Goal: Information Seeking & Learning: Learn about a topic

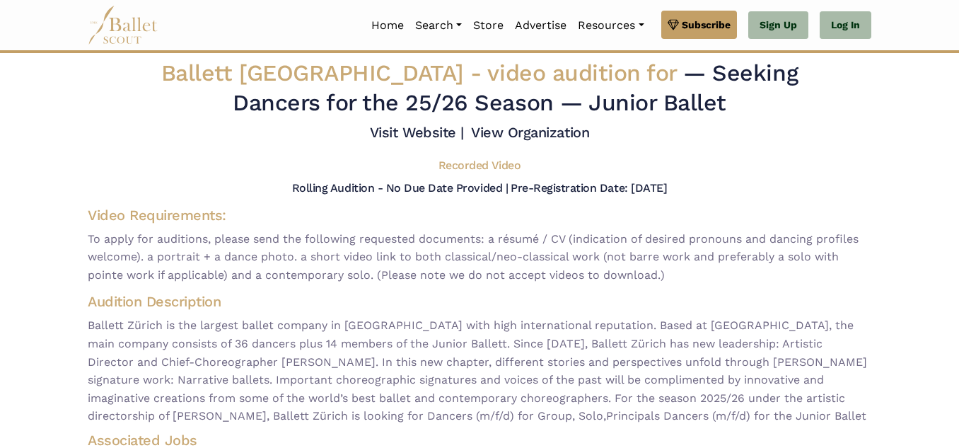
drag, startPoint x: 958, startPoint y: 176, endPoint x: 959, endPoint y: 194, distance: 17.7
click at [959, 194] on body "Premium Feature Make this audition season count. Upgrade to premium for access …" at bounding box center [479, 376] width 959 height 752
click at [951, 193] on body "Premium Feature Make this audition season count. Upgrade to premium for access …" at bounding box center [479, 376] width 959 height 752
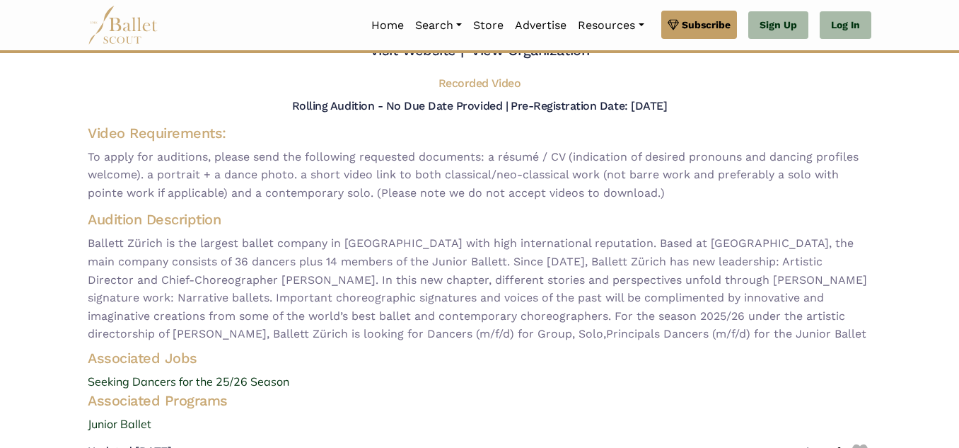
scroll to position [77, 0]
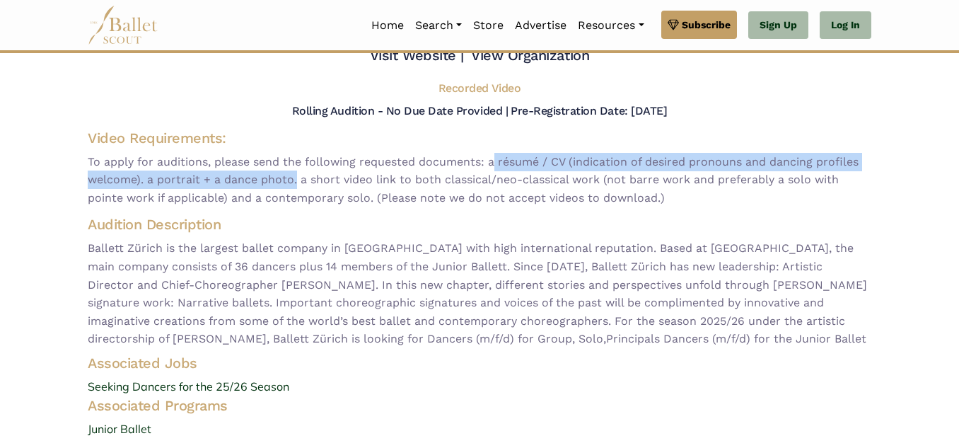
drag, startPoint x: 491, startPoint y: 158, endPoint x: 294, endPoint y: 182, distance: 198.8
click at [294, 182] on span "To apply for auditions, please send the following requested documents: a résumé…" at bounding box center [480, 180] width 784 height 54
copy span "a résumé / CV (indication of desired pronouns and dancing profiles welcome). a …"
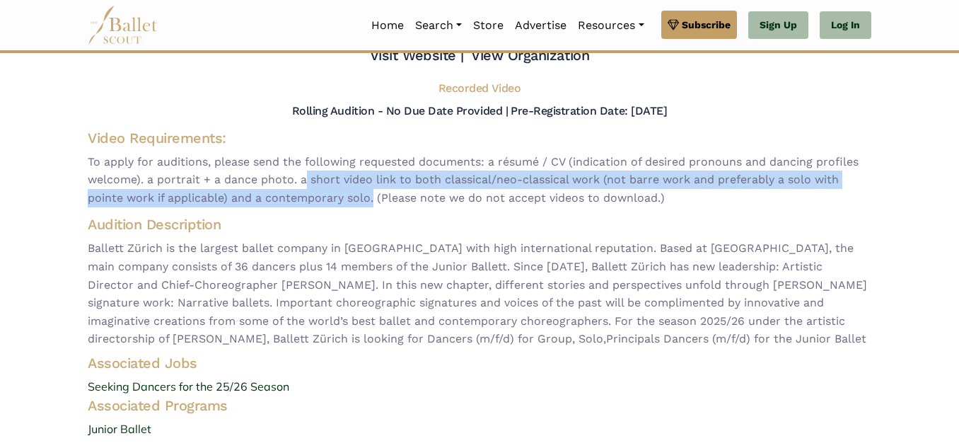
drag, startPoint x: 302, startPoint y: 180, endPoint x: 391, endPoint y: 191, distance: 89.2
click at [371, 190] on span "To apply for auditions, please send the following requested documents: a résumé…" at bounding box center [480, 180] width 784 height 54
drag, startPoint x: 391, startPoint y: 191, endPoint x: 304, endPoint y: 188, distance: 87.1
click at [304, 188] on span "To apply for auditions, please send the following requested documents: a résumé…" at bounding box center [480, 180] width 784 height 54
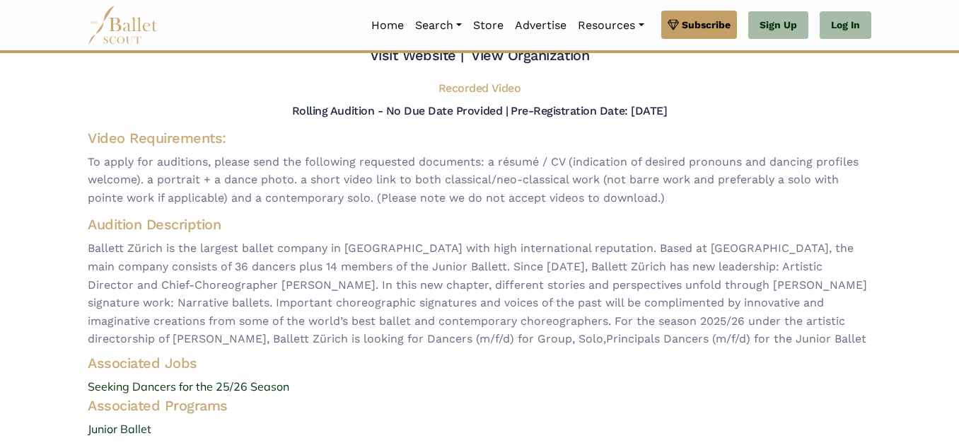
click at [301, 181] on span "To apply for auditions, please send the following requested documents: a résumé…" at bounding box center [480, 180] width 784 height 54
drag, startPoint x: 301, startPoint y: 181, endPoint x: 669, endPoint y: 200, distance: 368.3
click at [669, 200] on span "To apply for auditions, please send the following requested documents: a résumé…" at bounding box center [480, 180] width 784 height 54
copy span "a short video link to both classical/neo-classical work (not barre work and pre…"
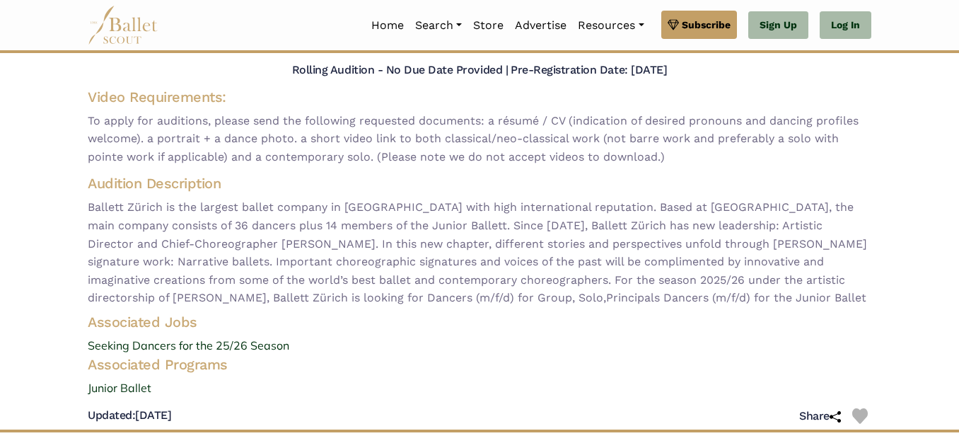
scroll to position [113, 0]
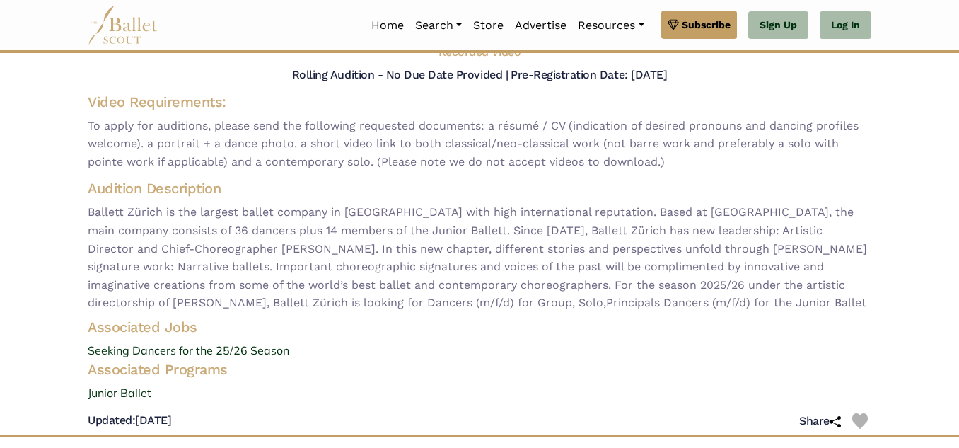
click at [914, 122] on body "Premium Feature Make this audition season count. Upgrade to premium for access …" at bounding box center [479, 263] width 959 height 752
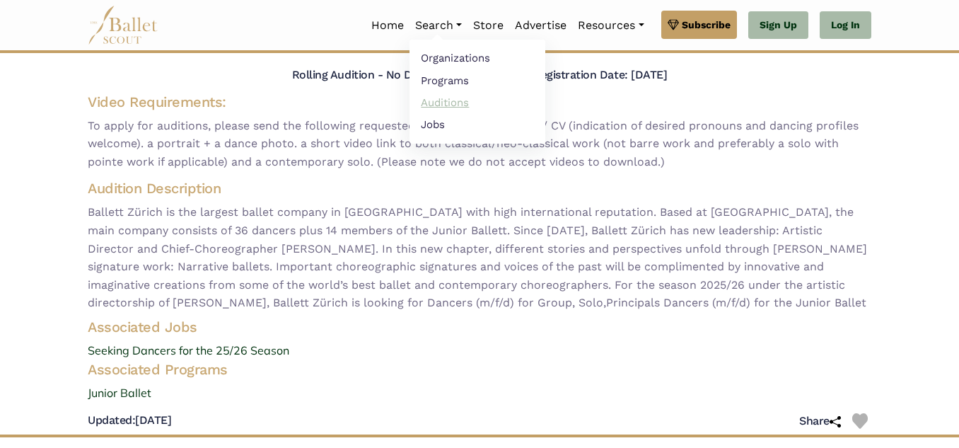
click at [426, 107] on link "Auditions" at bounding box center [478, 102] width 136 height 22
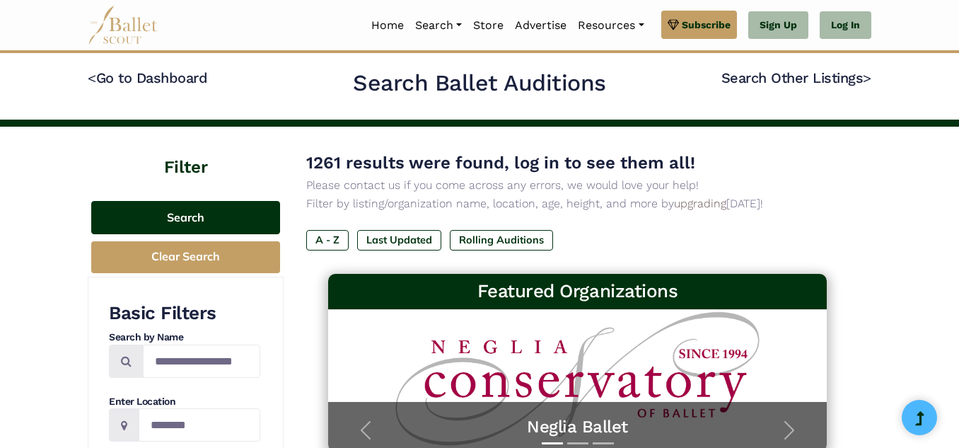
click at [201, 221] on button "Search" at bounding box center [185, 217] width 189 height 33
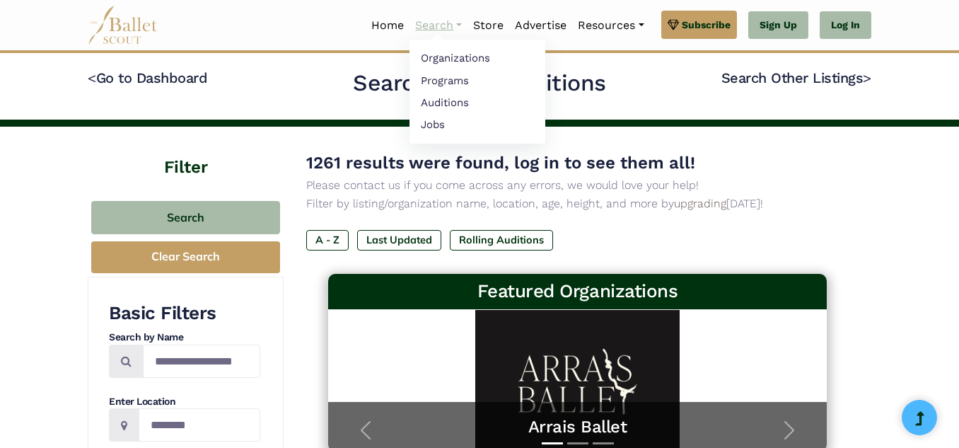
click at [439, 22] on link "Search" at bounding box center [439, 26] width 58 height 30
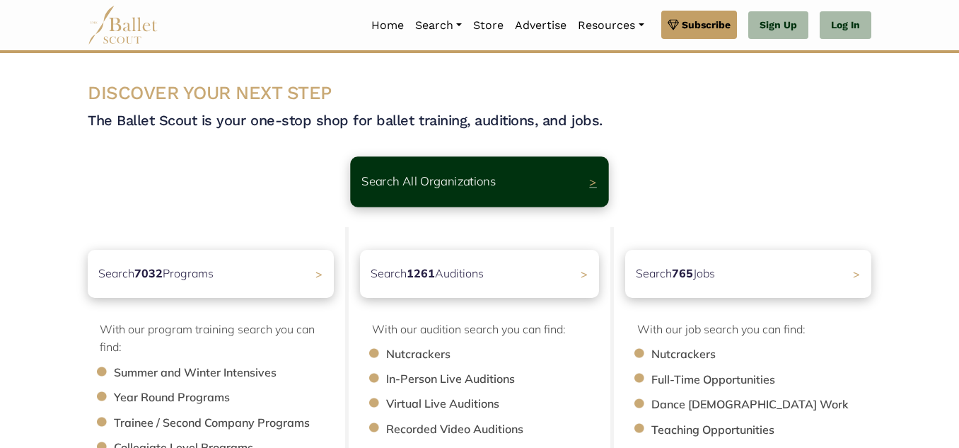
click at [466, 189] on p "Search All Organizations" at bounding box center [429, 181] width 134 height 19
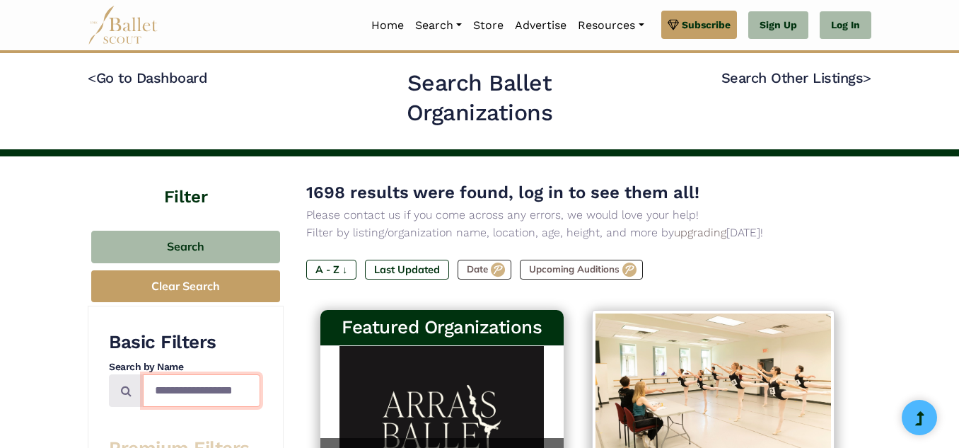
click at [196, 391] on input "Search by names..." at bounding box center [201, 390] width 117 height 33
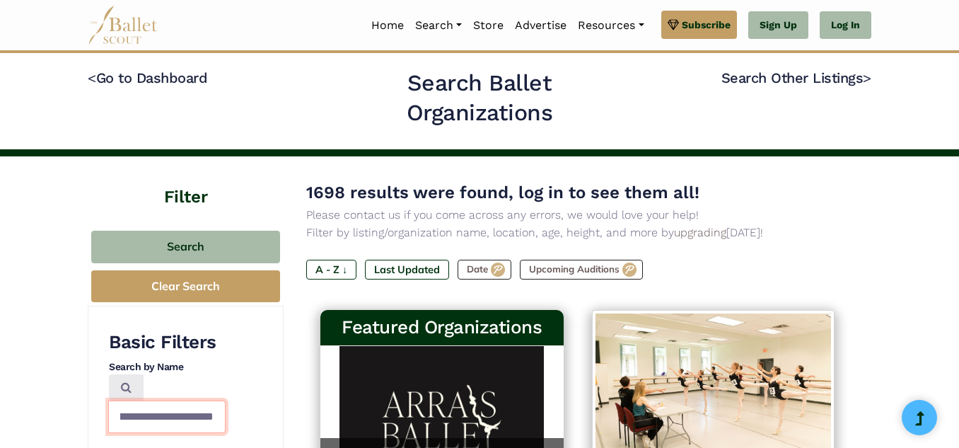
scroll to position [0, 42]
type input "**********"
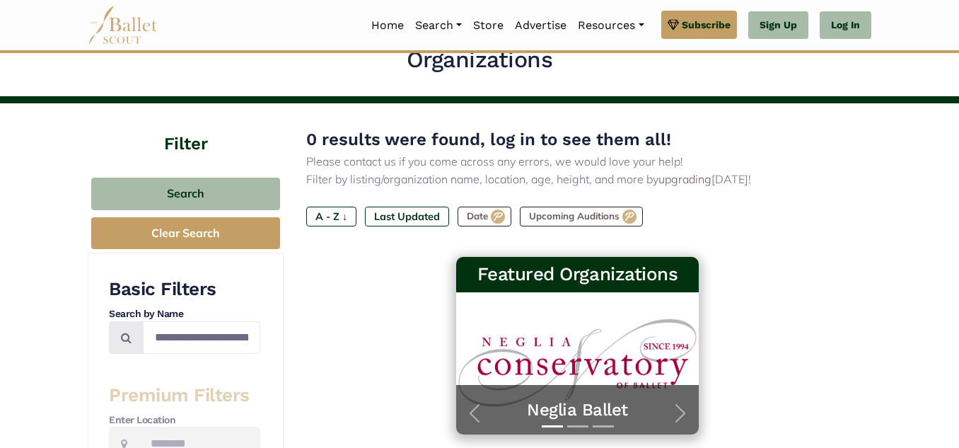
scroll to position [38, 0]
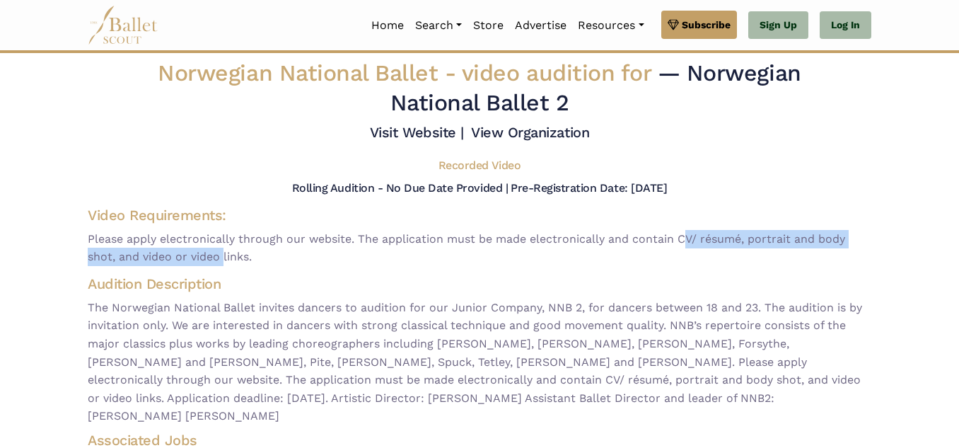
drag, startPoint x: 678, startPoint y: 240, endPoint x: 220, endPoint y: 255, distance: 458.0
click at [220, 255] on span "Please apply electronically through our website. The application must be made e…" at bounding box center [480, 248] width 784 height 36
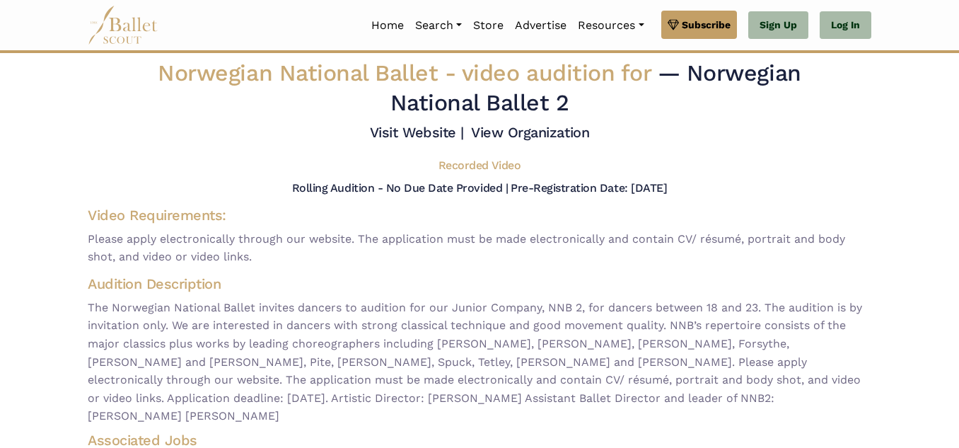
click at [151, 258] on span "Please apply electronically through our website. The application must be made e…" at bounding box center [480, 248] width 784 height 36
drag, startPoint x: 678, startPoint y: 236, endPoint x: 114, endPoint y: 261, distance: 565.1
click at [114, 261] on span "Please apply electronically through our website. The application must be made e…" at bounding box center [480, 248] width 784 height 36
copy span "CV/ résumé, portrait and body shot,"
click at [640, 260] on span "Please apply electronically through our website. The application must be made e…" at bounding box center [480, 248] width 784 height 36
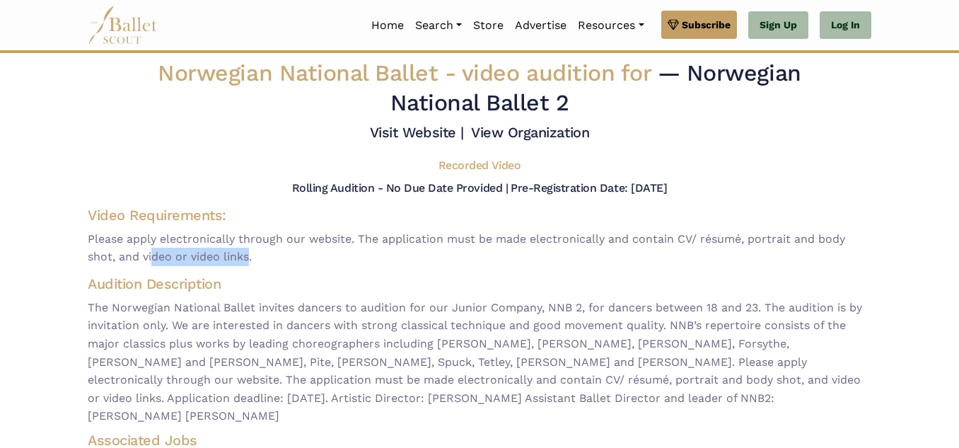
drag, startPoint x: 146, startPoint y: 256, endPoint x: 212, endPoint y: 285, distance: 71.9
click at [244, 268] on div "Video Requirements: Please apply electronically through our website. The applic…" at bounding box center [479, 236] width 807 height 66
click at [146, 248] on span "Please apply electronically through our website. The application must be made e…" at bounding box center [480, 248] width 784 height 36
drag, startPoint x: 143, startPoint y: 256, endPoint x: 250, endPoint y: 262, distance: 107.0
click at [250, 262] on span "Please apply electronically through our website. The application must be made e…" at bounding box center [480, 248] width 784 height 36
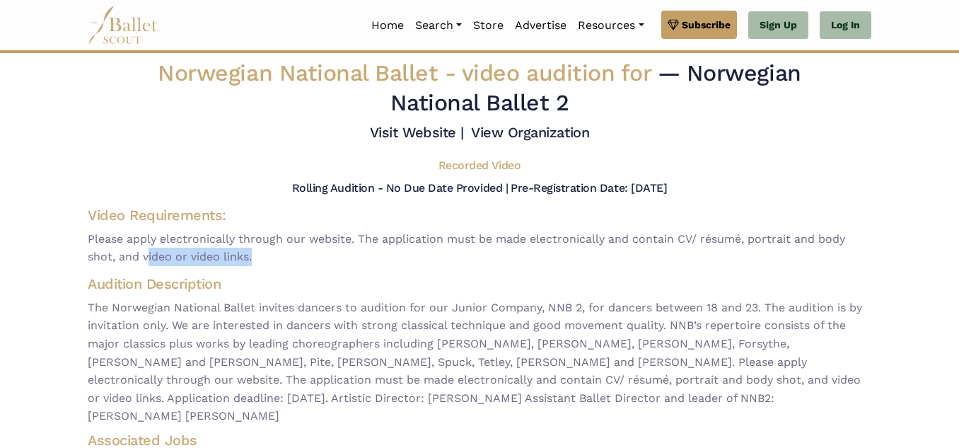
copy span "video or video links"
drag, startPoint x: 959, startPoint y: 211, endPoint x: 957, endPoint y: 259, distance: 48.1
click at [957, 259] on body "Premium Feature Make this audition season count. Upgrade to premium for access …" at bounding box center [479, 355] width 959 height 710
click at [898, 259] on body "Premium Feature Make this audition season count. Upgrade to premium for access …" at bounding box center [479, 355] width 959 height 710
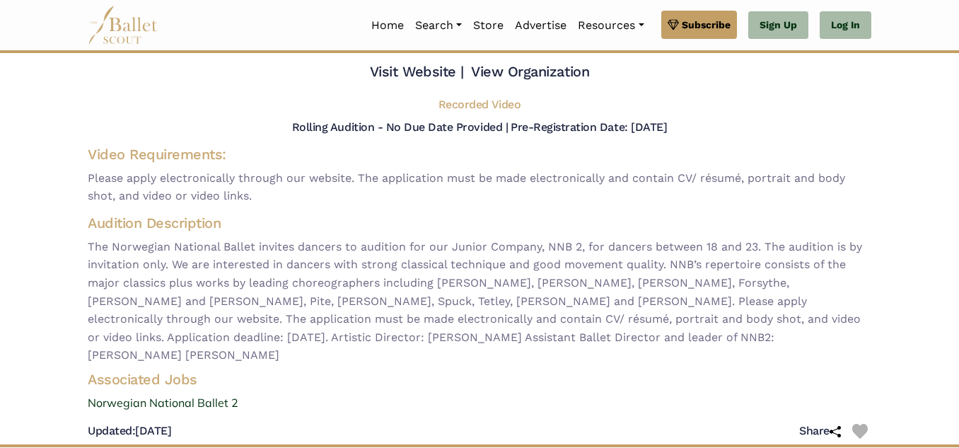
scroll to position [62, 0]
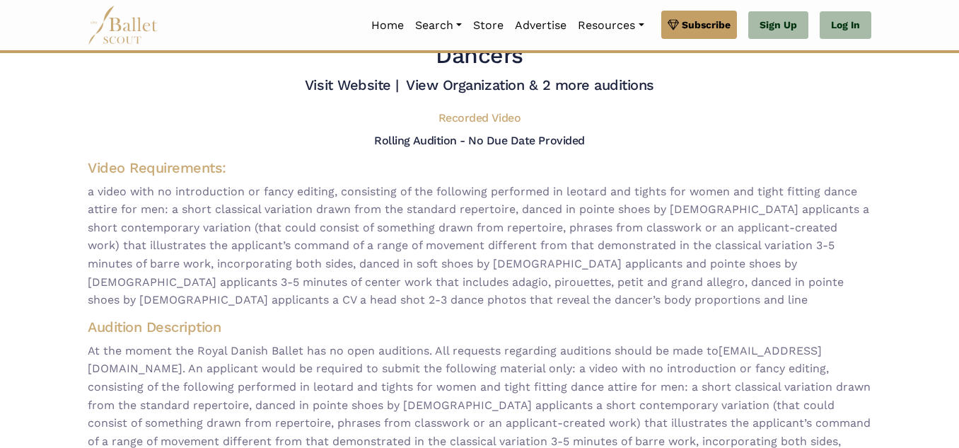
scroll to position [71, 0]
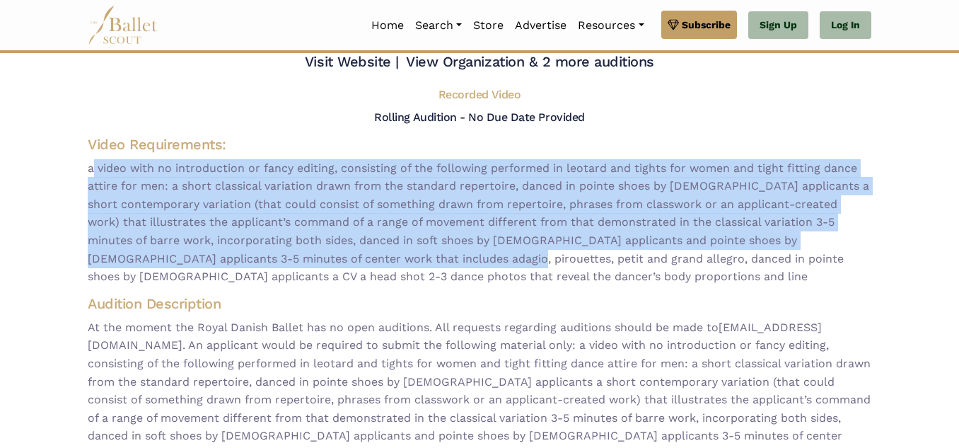
drag, startPoint x: 88, startPoint y: 168, endPoint x: 394, endPoint y: 262, distance: 320.5
click at [394, 262] on span "a video with no introduction or fancy editing, consisting of the following perf…" at bounding box center [480, 222] width 784 height 127
copy span "a video with no introduction or fancy editing, consisting of the following perf…"
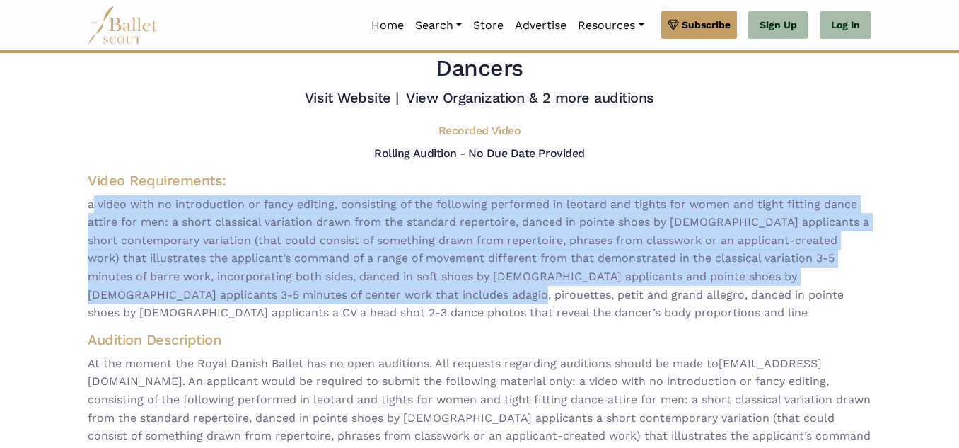
scroll to position [0, 0]
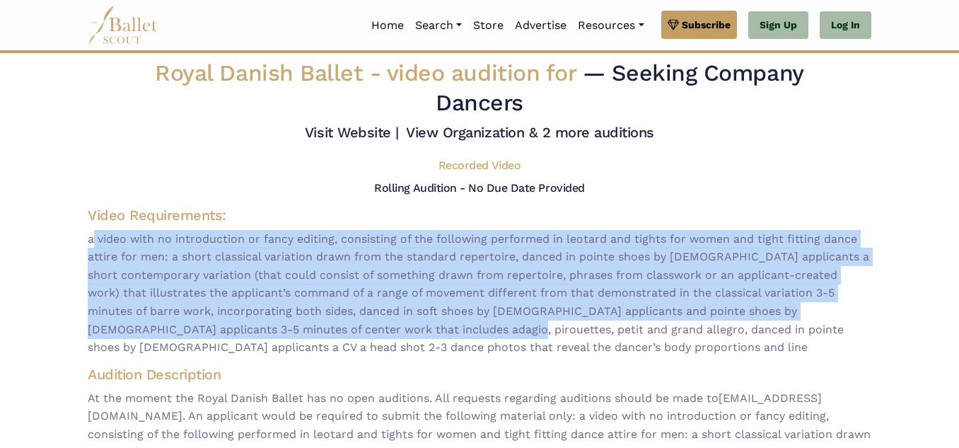
click at [560, 320] on span "a video with no introduction or fancy editing, consisting of the following perf…" at bounding box center [480, 293] width 784 height 127
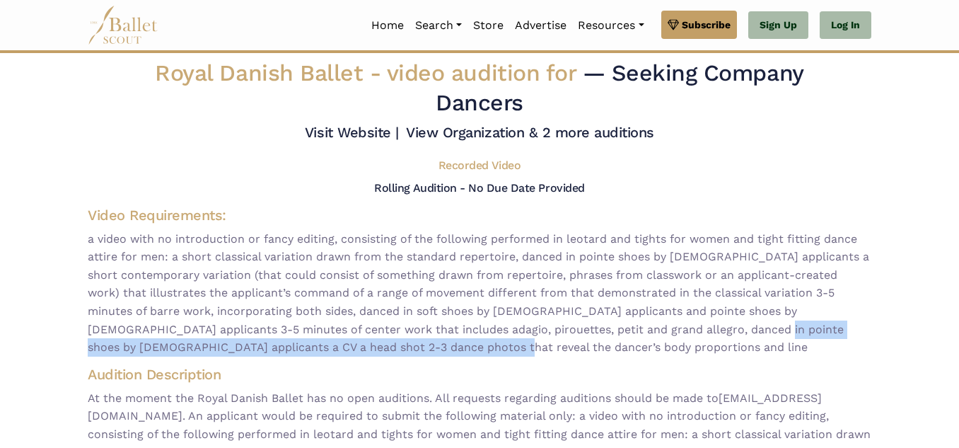
drag, startPoint x: 656, startPoint y: 329, endPoint x: 660, endPoint y: 346, distance: 17.5
click at [660, 346] on span "a video with no introduction or fancy editing, consisting of the following perf…" at bounding box center [480, 293] width 784 height 127
copy span "a CV a head shot 2-3 dance photos that reveal the dancer’s body proportions and…"
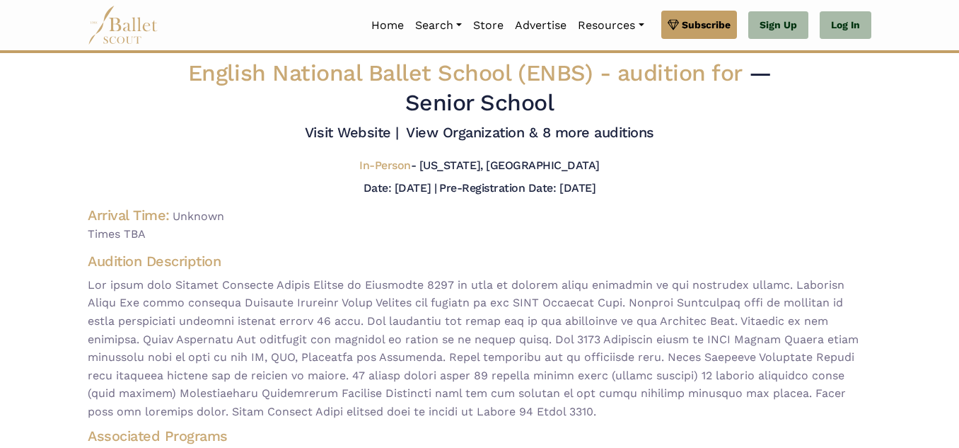
click at [454, 69] on span "English National Ballet School (ENBS) - audition for" at bounding box center [468, 72] width 561 height 27
click at [637, 71] on span "audition for" at bounding box center [680, 72] width 125 height 27
click at [446, 135] on link "View Organization & 8 more auditions" at bounding box center [530, 132] width 248 height 17
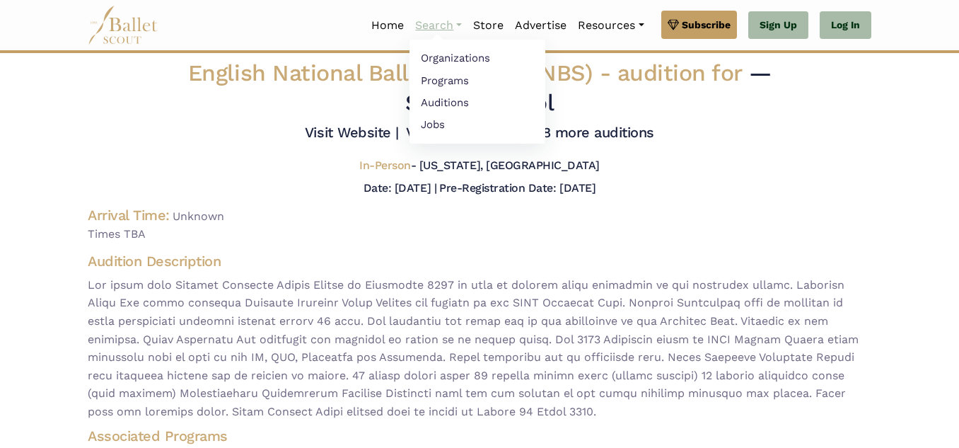
click at [447, 28] on link "Search" at bounding box center [439, 26] width 58 height 30
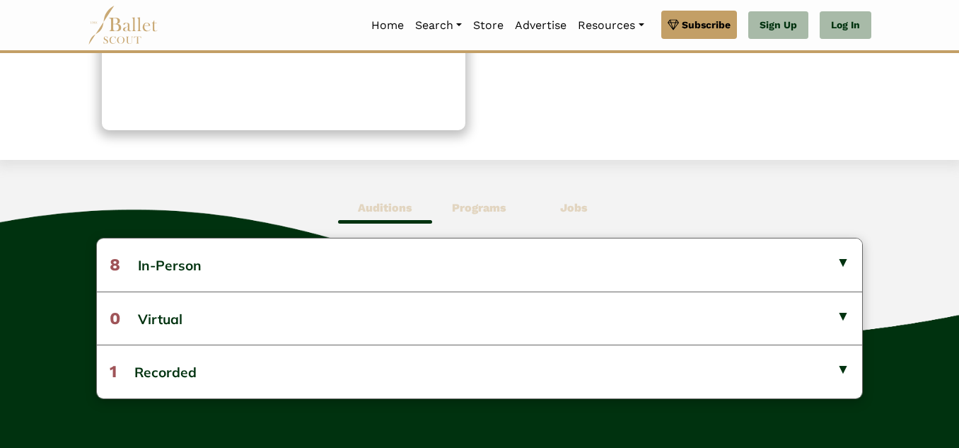
scroll to position [283, 0]
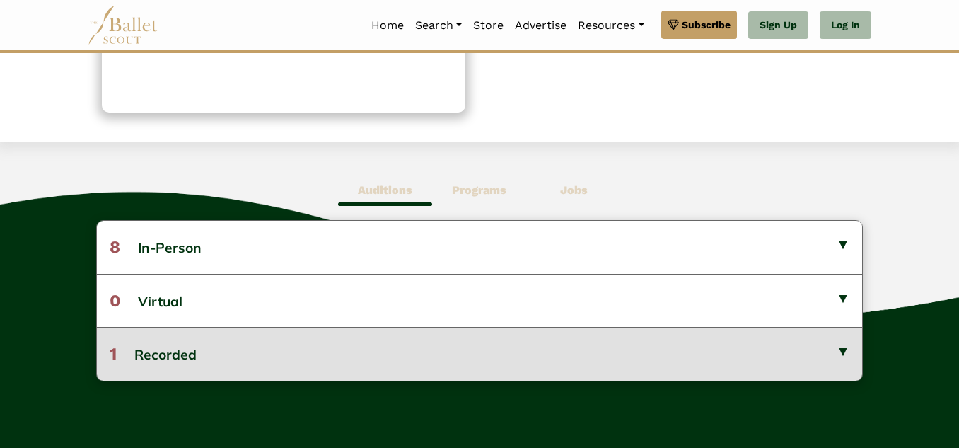
click at [141, 349] on button "1 Recorded" at bounding box center [480, 353] width 766 height 53
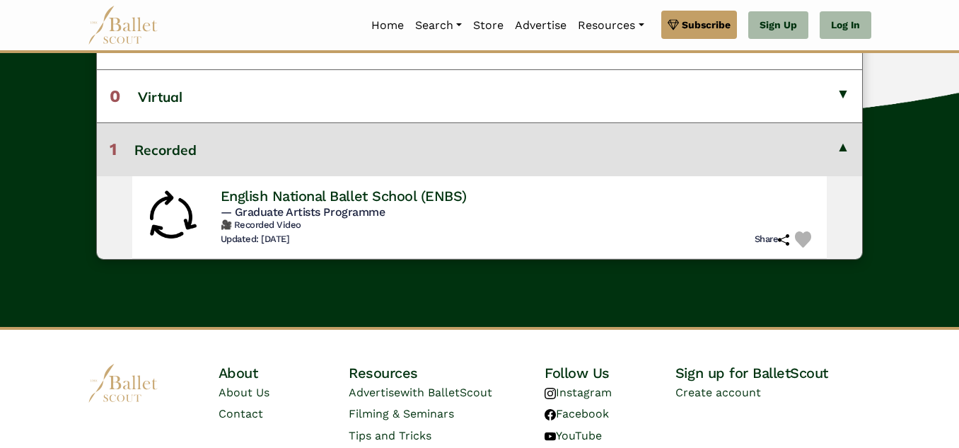
scroll to position [495, 0]
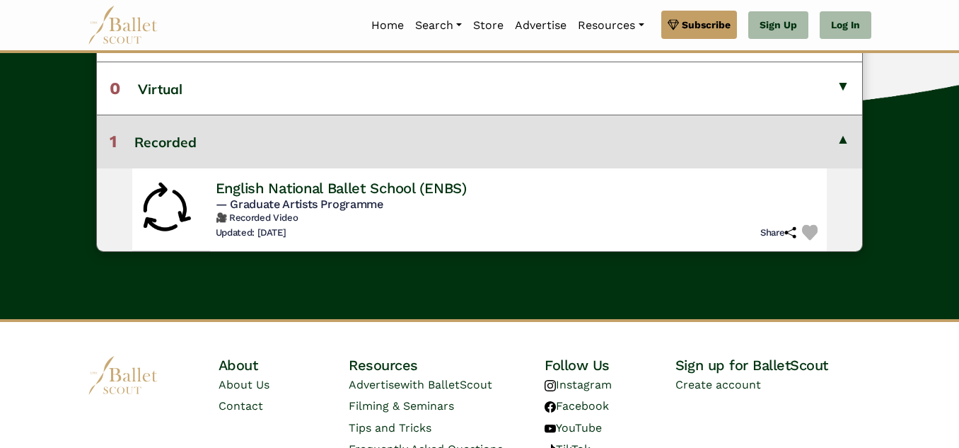
click at [362, 204] on span "— Graduate Artists Programme" at bounding box center [299, 203] width 168 height 13
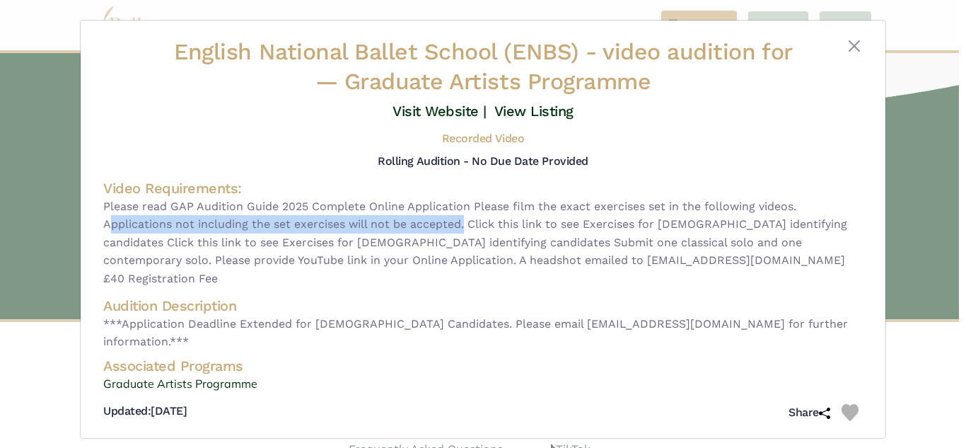
drag, startPoint x: 104, startPoint y: 224, endPoint x: 463, endPoint y: 220, distance: 359.4
click at [463, 220] on span "Please read GAP Audition Guide 2025 Complete Online Application Please film the…" at bounding box center [483, 242] width 760 height 91
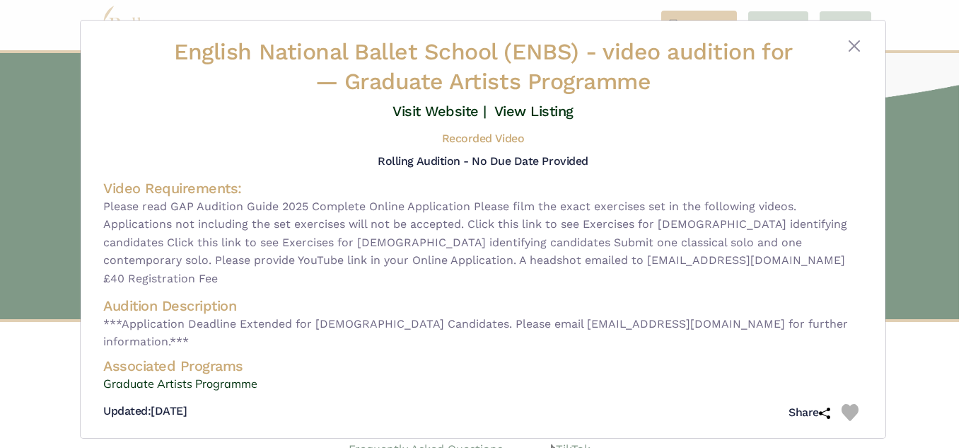
click at [522, 357] on h4 "Associated Programs" at bounding box center [483, 366] width 760 height 18
drag, startPoint x: 490, startPoint y: 305, endPoint x: 679, endPoint y: 303, distance: 189.6
click at [679, 315] on span "***Application Deadline Extended for Male Candidates. Please email edwardbouldi…" at bounding box center [483, 333] width 760 height 36
copy span "edwardboulding@enbschool.org.uk"
drag, startPoint x: 410, startPoint y: 260, endPoint x: 501, endPoint y: 260, distance: 90.6
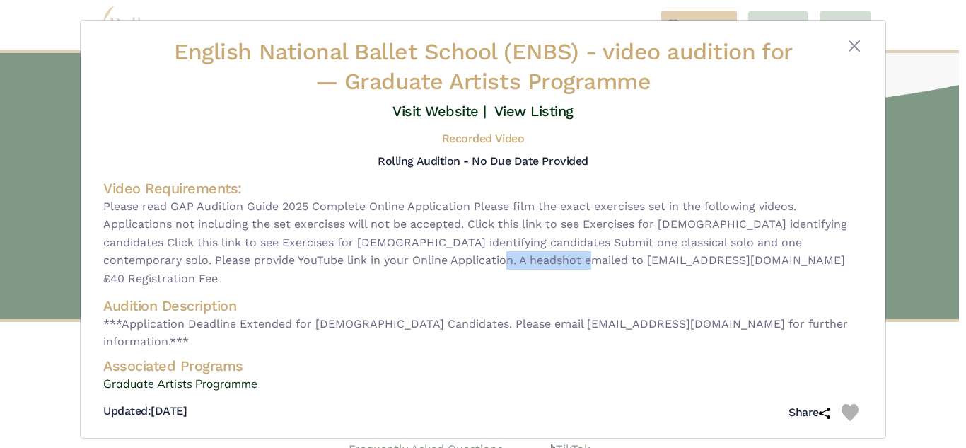
click at [501, 260] on span "Please read GAP Audition Guide 2025 Complete Online Application Please film the…" at bounding box center [483, 242] width 760 height 91
click at [331, 268] on span "Please read GAP Audition Guide 2025 Complete Online Application Please film the…" at bounding box center [483, 242] width 760 height 91
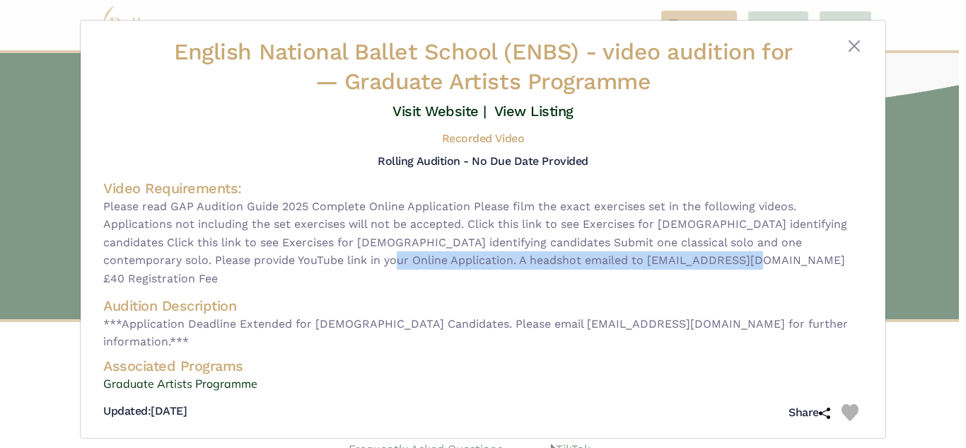
drag, startPoint x: 286, startPoint y: 258, endPoint x: 653, endPoint y: 258, distance: 367.2
click at [653, 258] on span "Please read GAP Audition Guide 2025 Complete Online Application Please film the…" at bounding box center [483, 242] width 760 height 91
copy span "headshot emailed to yadp@enbschool.org.uk £40 Registration Fee"
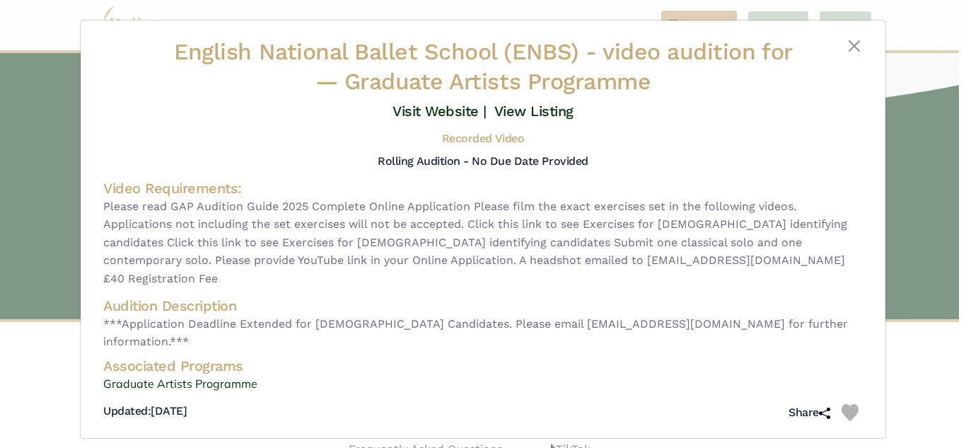
click at [378, 296] on h4 "Audition Description" at bounding box center [483, 305] width 760 height 18
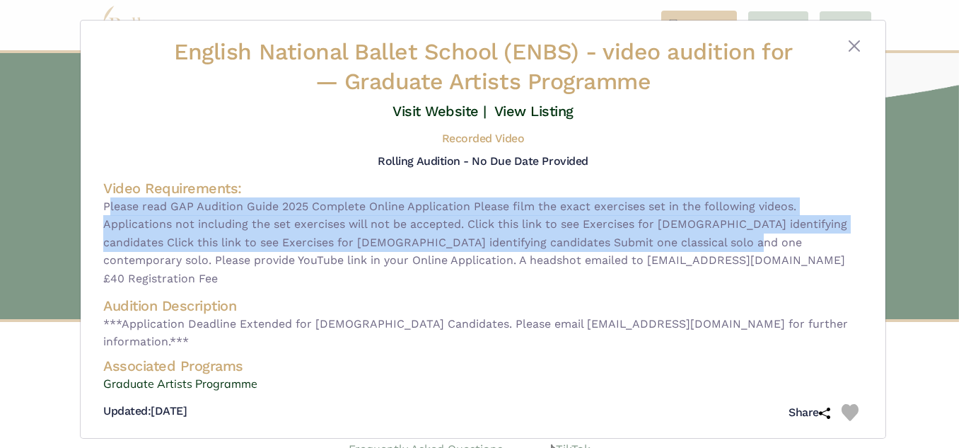
drag, startPoint x: 105, startPoint y: 203, endPoint x: 722, endPoint y: 242, distance: 617.4
click at [722, 242] on span "Please read GAP Audition Guide 2025 Complete Online Application Please film the…" at bounding box center [483, 242] width 760 height 91
copy span "Please read GAP Audition Guide 2025 Complete Online Application Please film the…"
click at [858, 45] on button "Close" at bounding box center [854, 45] width 17 height 17
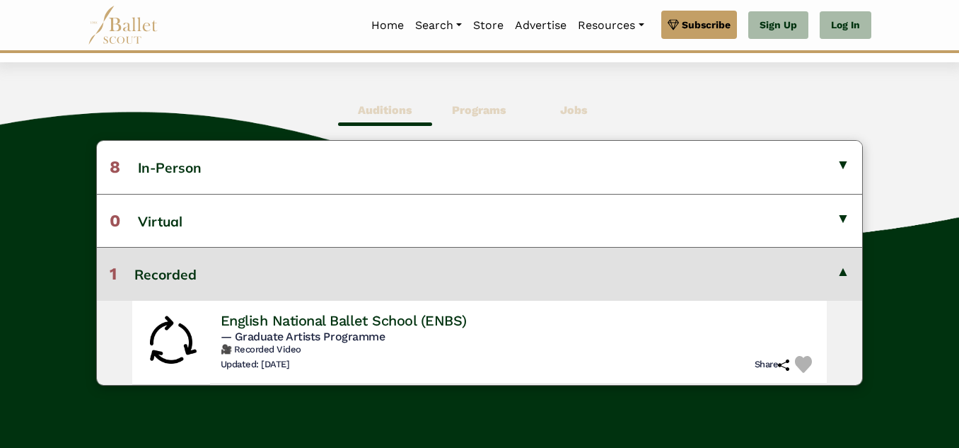
scroll to position [354, 0]
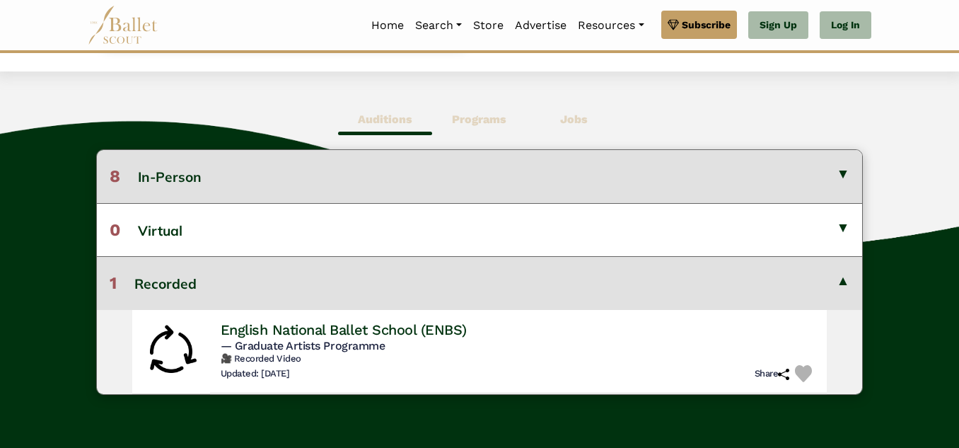
click at [192, 179] on button "8 In-Person" at bounding box center [480, 176] width 766 height 52
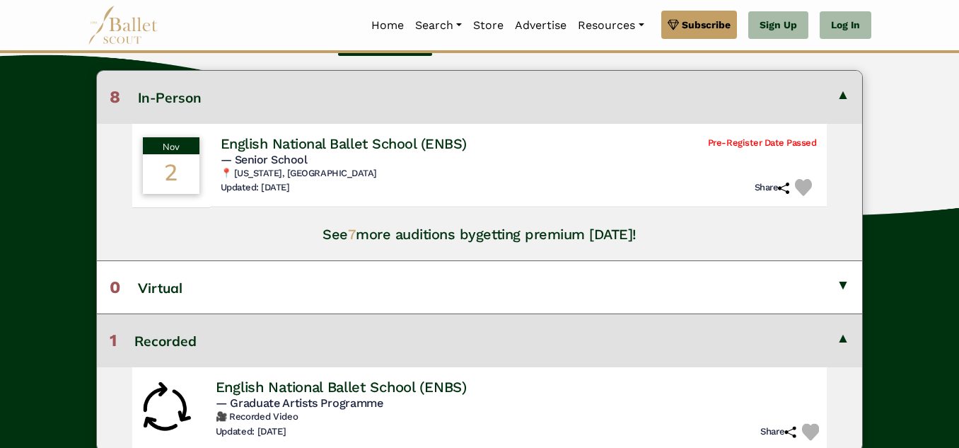
scroll to position [424, 0]
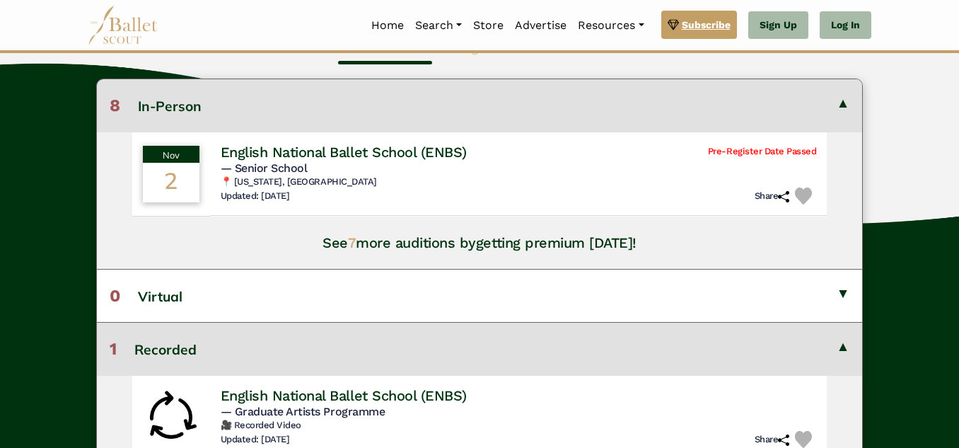
click at [698, 29] on span "Subscribe" at bounding box center [706, 25] width 49 height 16
